Goal: Task Accomplishment & Management: Manage account settings

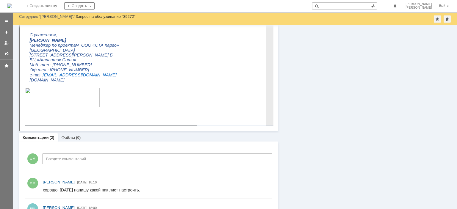
scroll to position [310, 0]
